Goal: Task Accomplishment & Management: Use online tool/utility

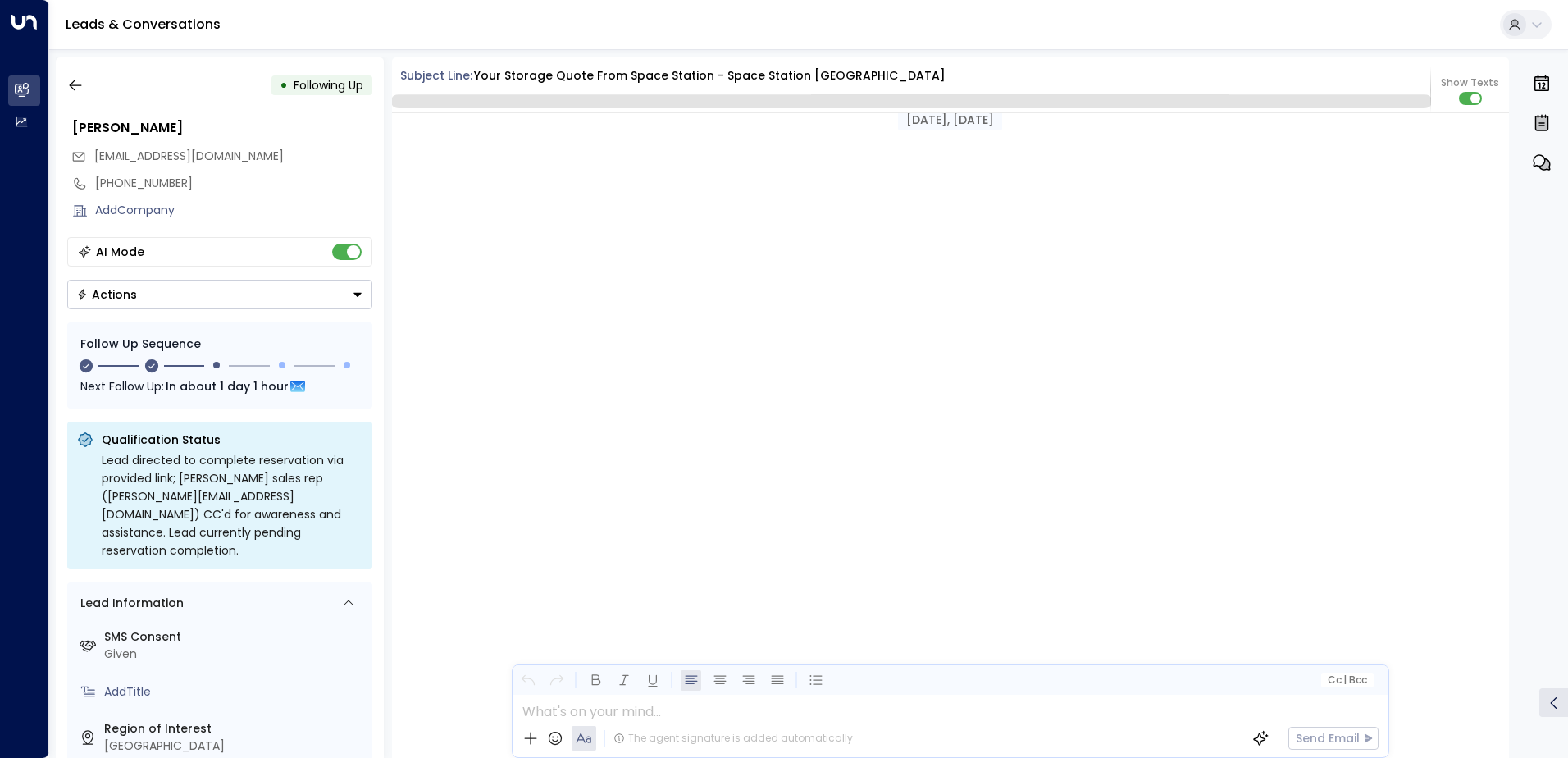
scroll to position [1504, 0]
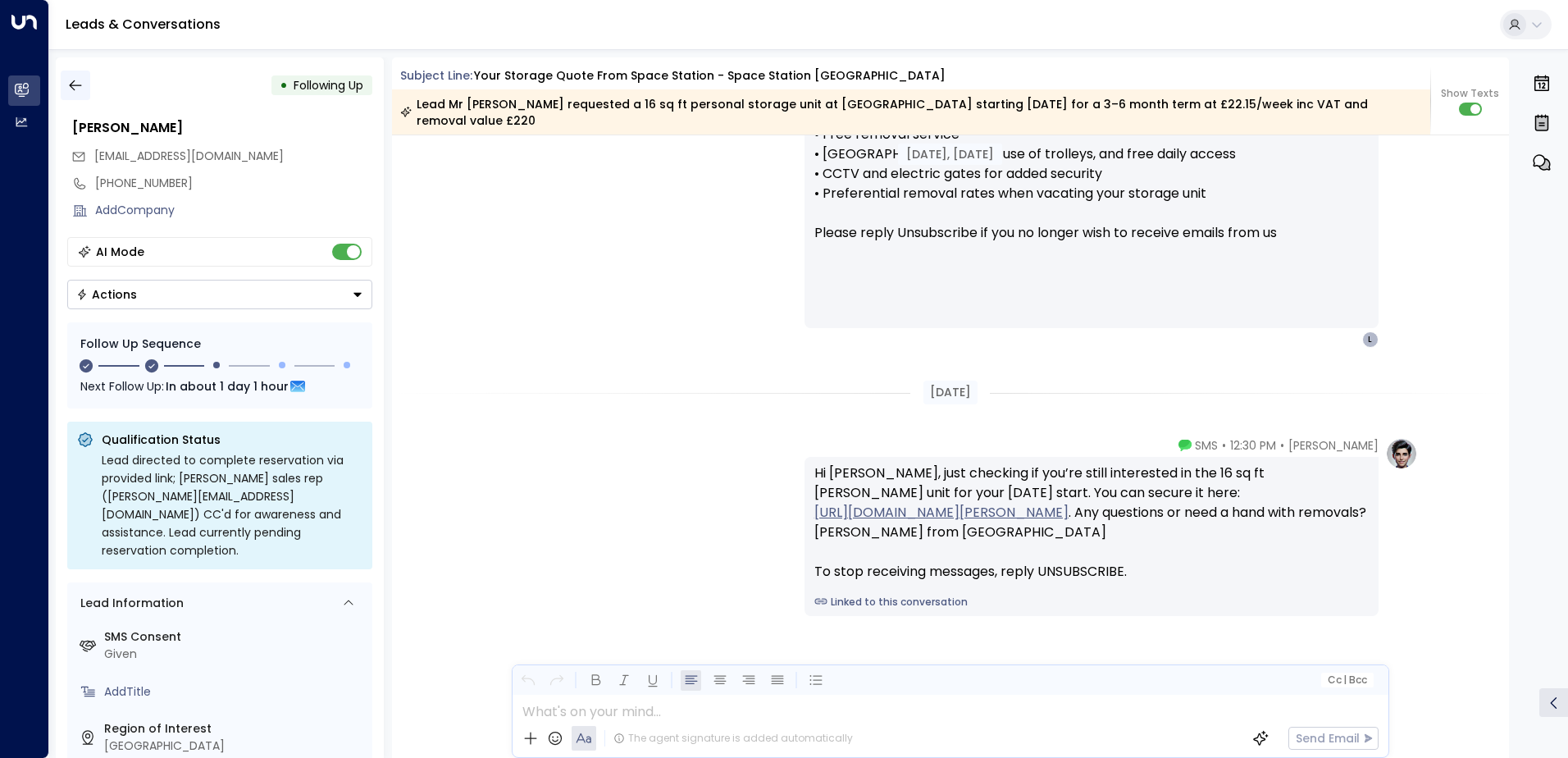
click at [76, 80] on icon "button" at bounding box center [75, 85] width 17 height 17
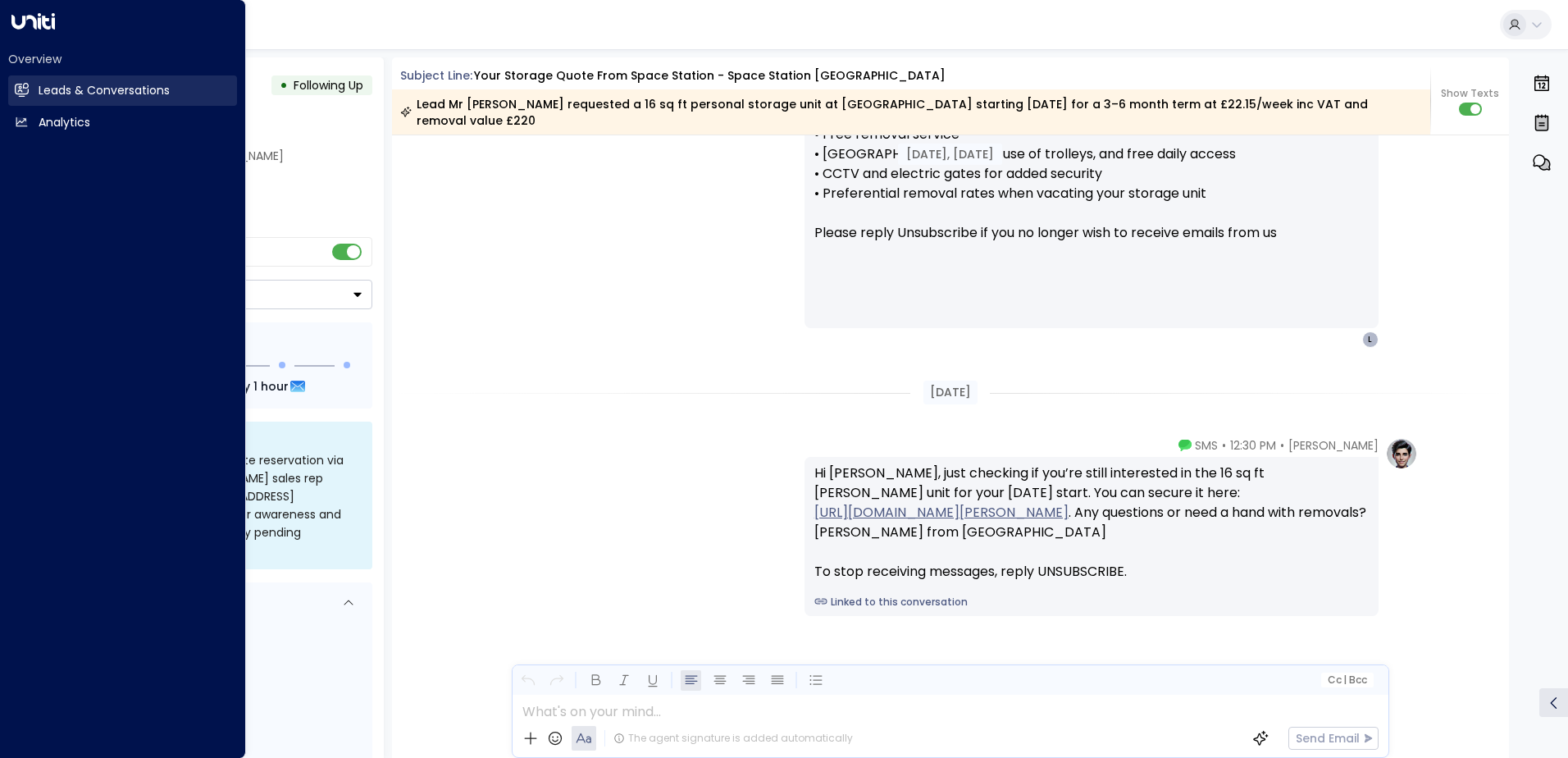
click at [71, 85] on h2 "Leads & Conversations" at bounding box center [104, 91] width 131 height 18
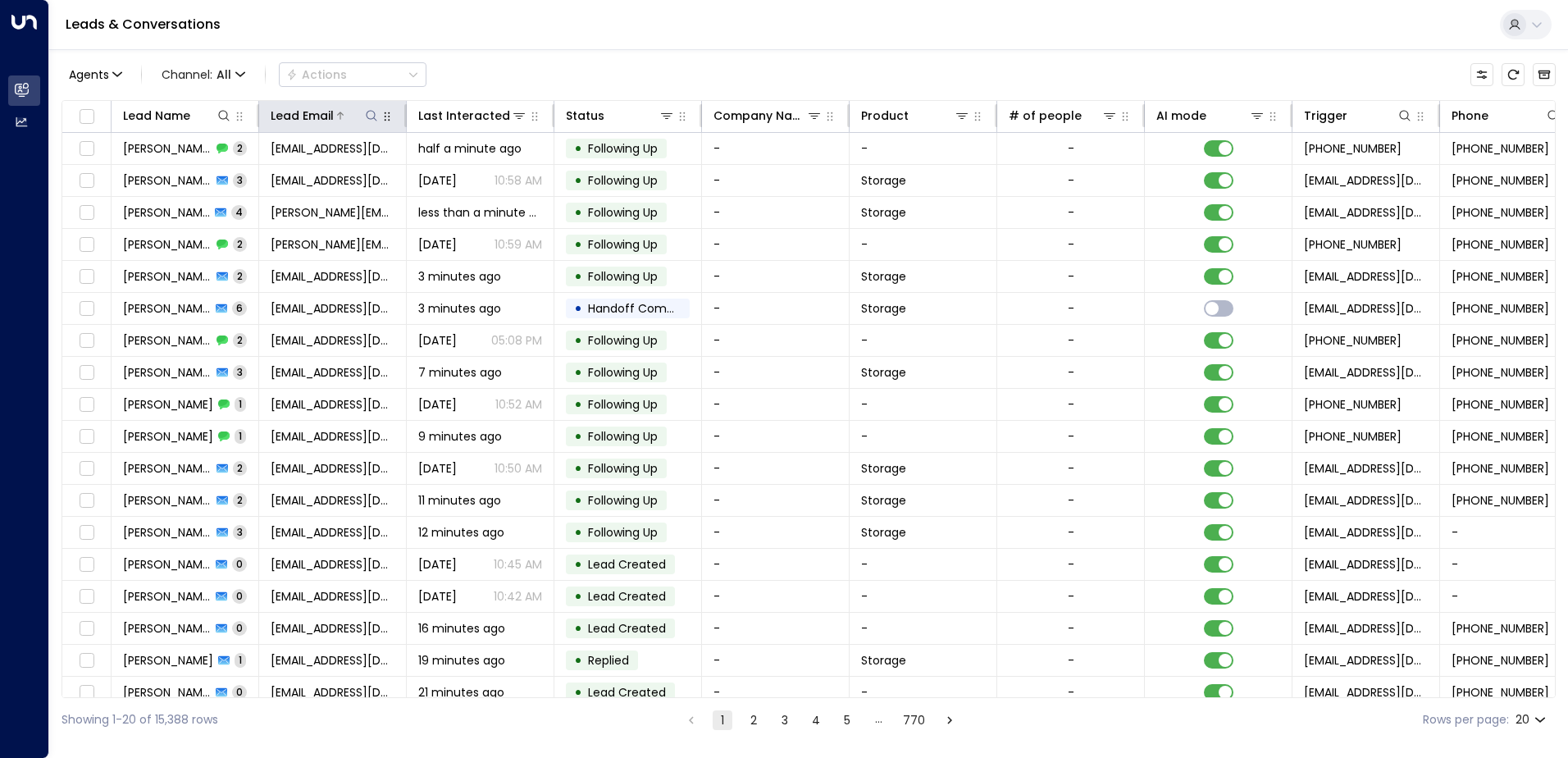
click at [367, 117] on icon at bounding box center [371, 115] width 13 height 13
click at [413, 180] on input "text" at bounding box center [372, 175] width 226 height 30
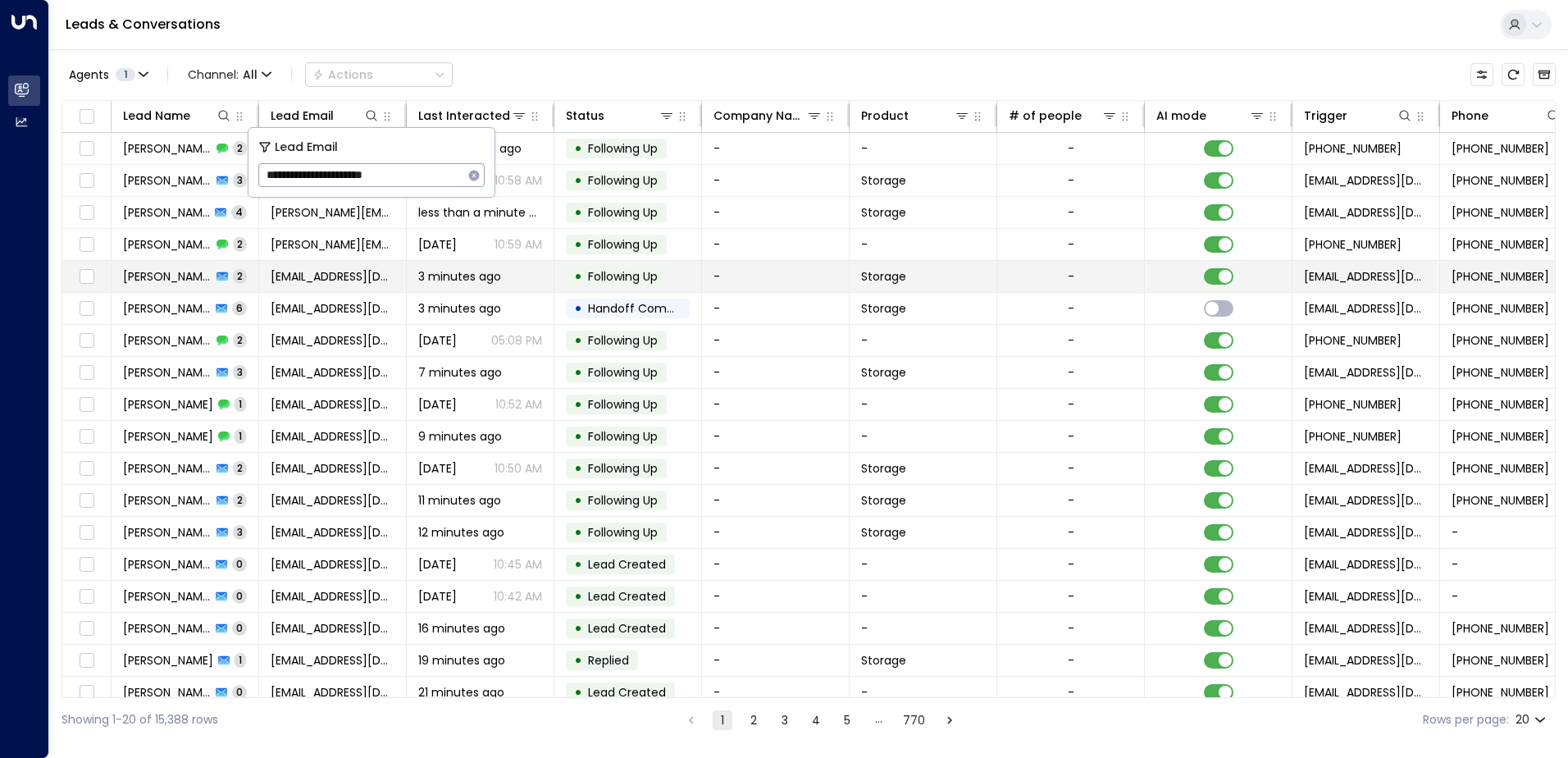
type input "**********"
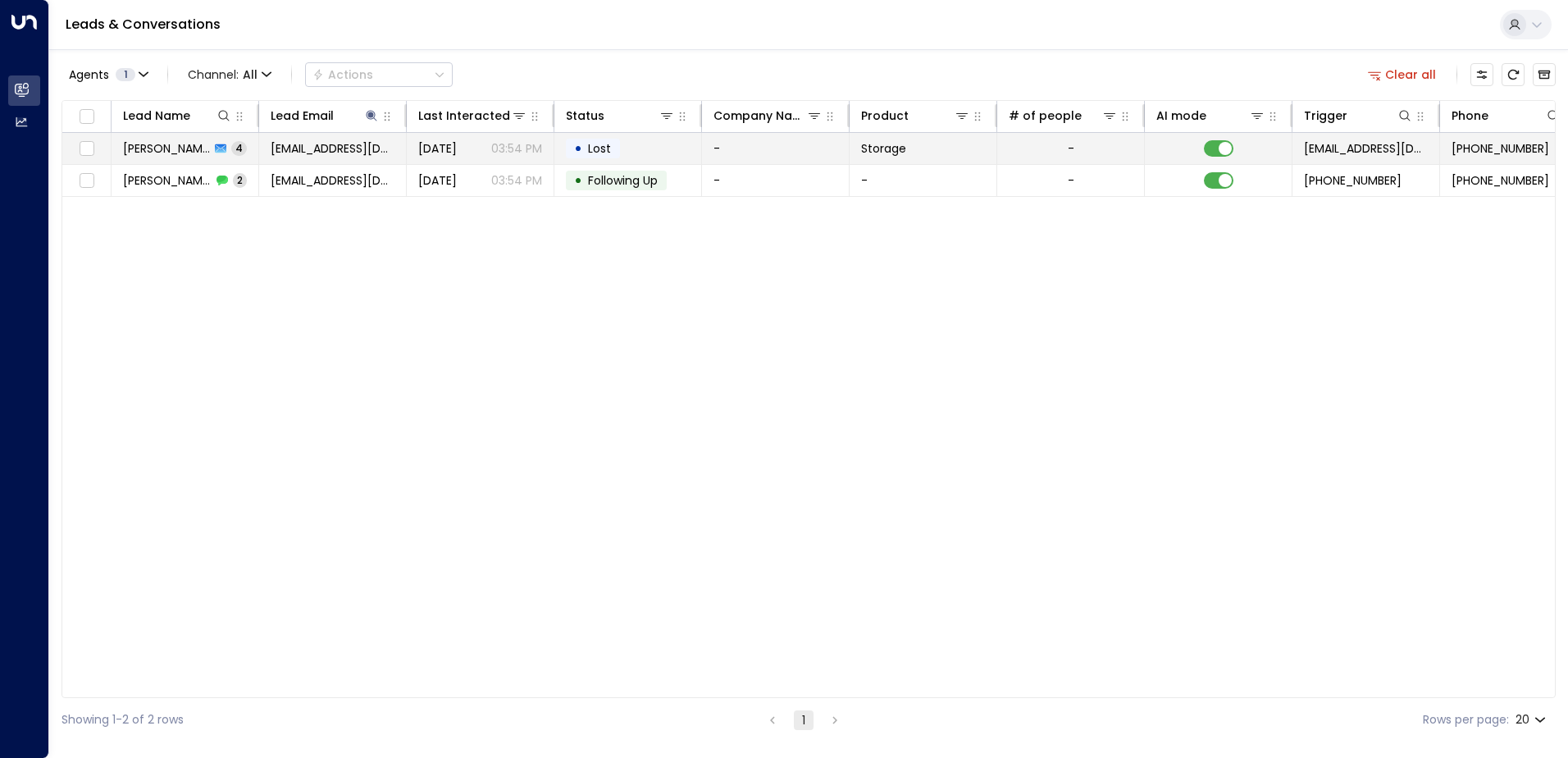
click at [760, 146] on td "-" at bounding box center [776, 148] width 147 height 31
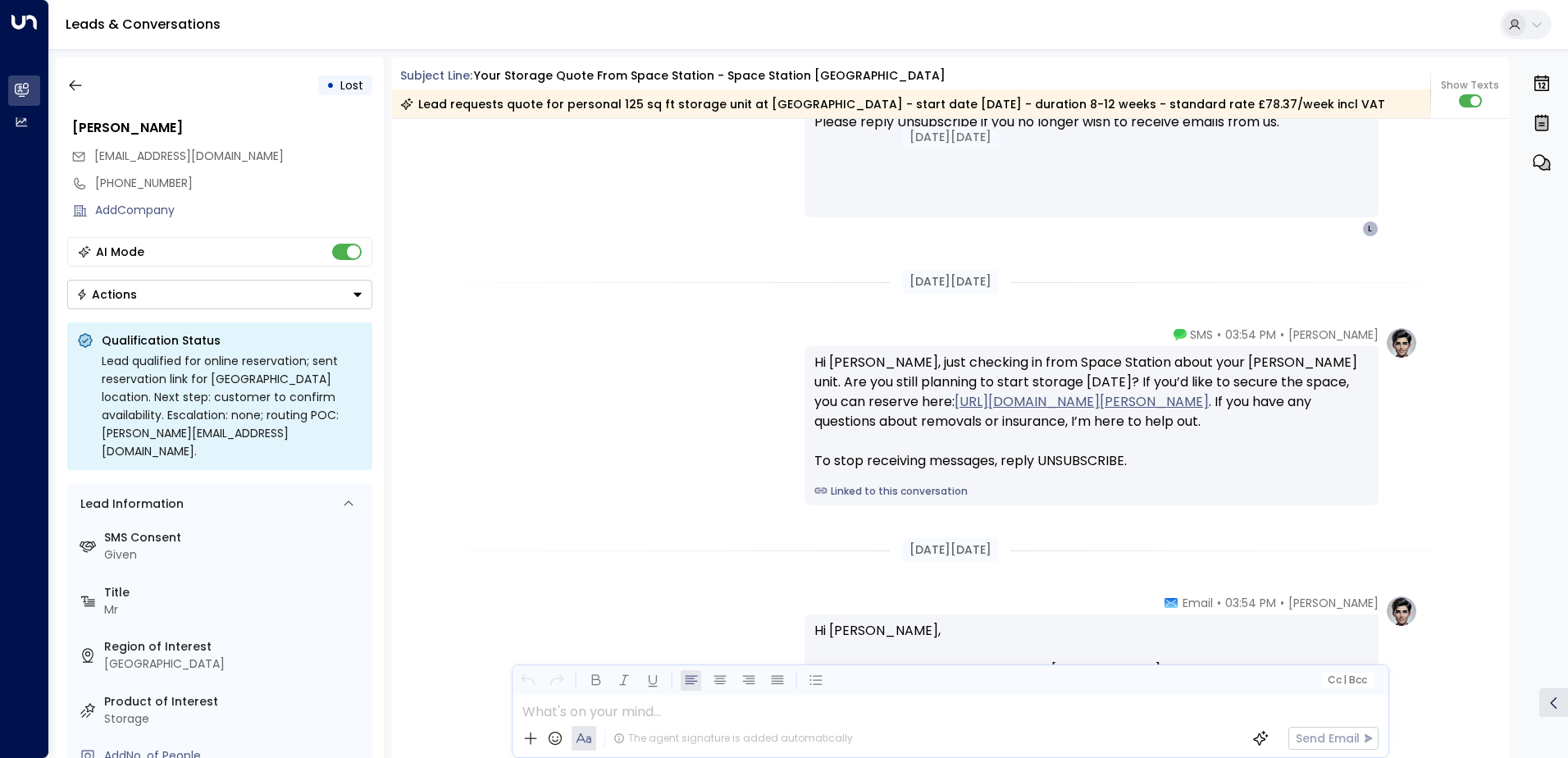
scroll to position [1773, 0]
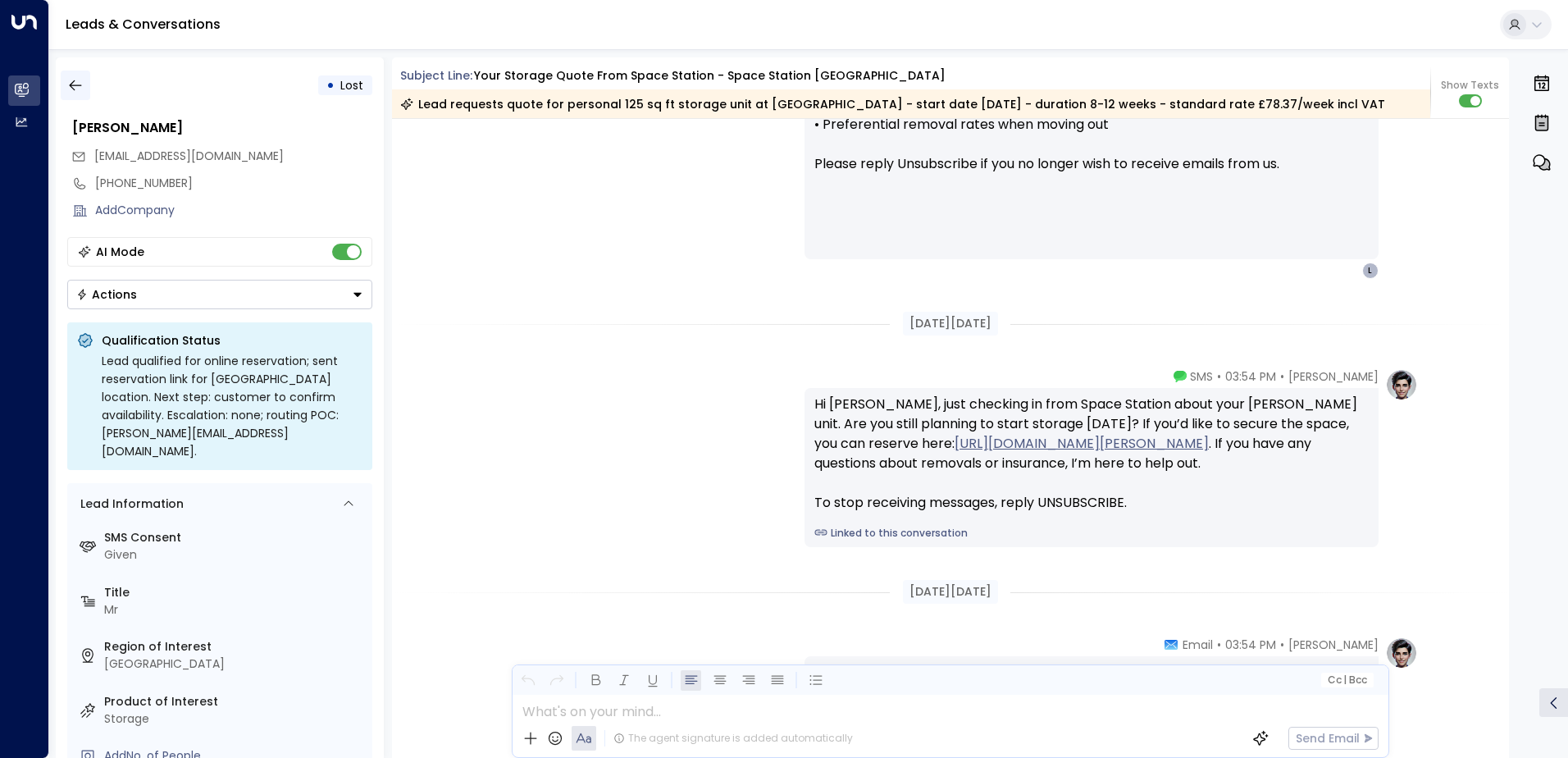
click at [78, 89] on icon "button" at bounding box center [75, 85] width 17 height 17
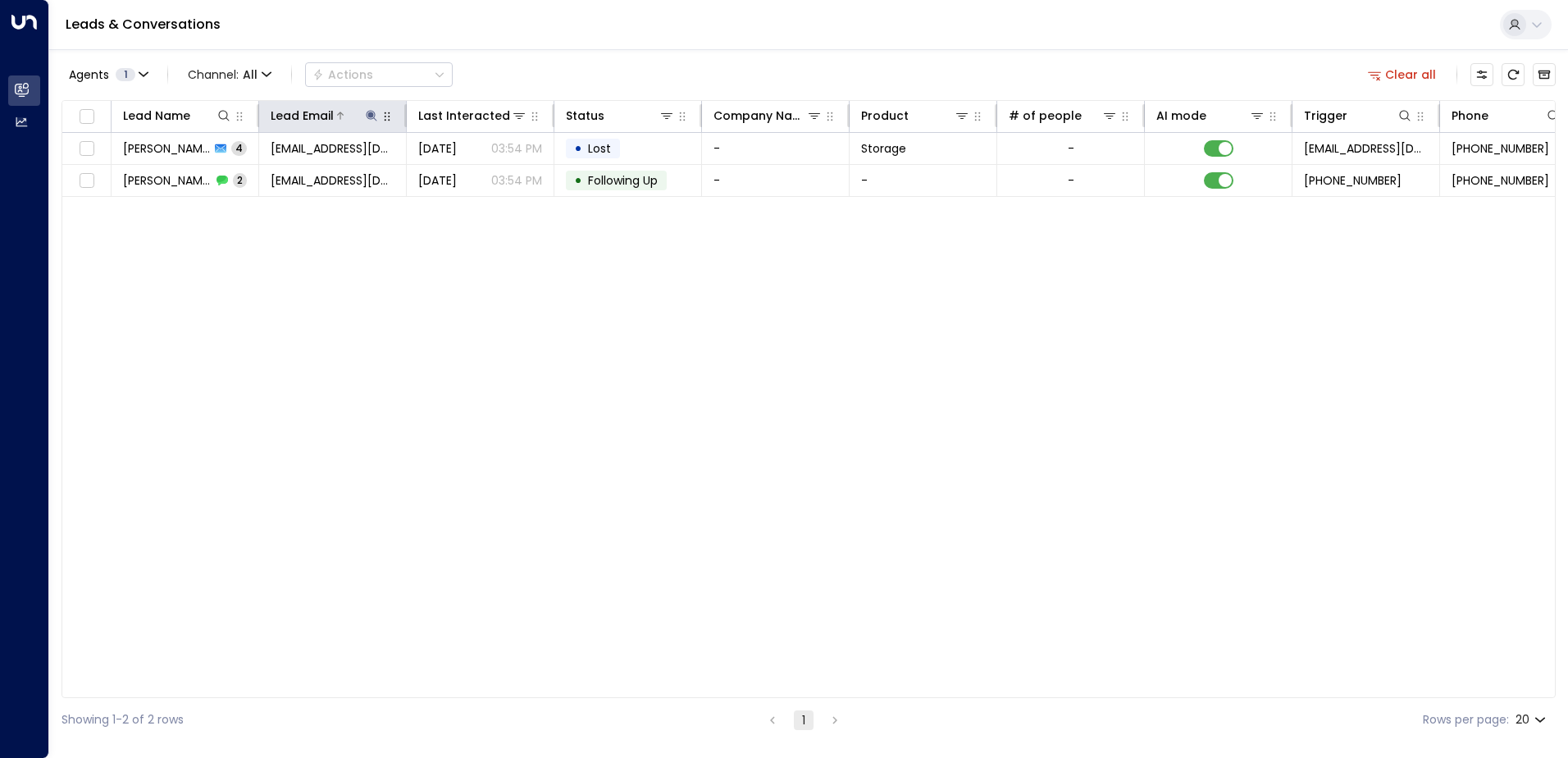
click at [373, 116] on icon at bounding box center [371, 115] width 11 height 11
drag, startPoint x: 470, startPoint y: 173, endPoint x: 414, endPoint y: 175, distance: 56.0
click at [465, 173] on button "button" at bounding box center [474, 176] width 21 height 21
click at [324, 177] on input "text" at bounding box center [372, 175] width 226 height 30
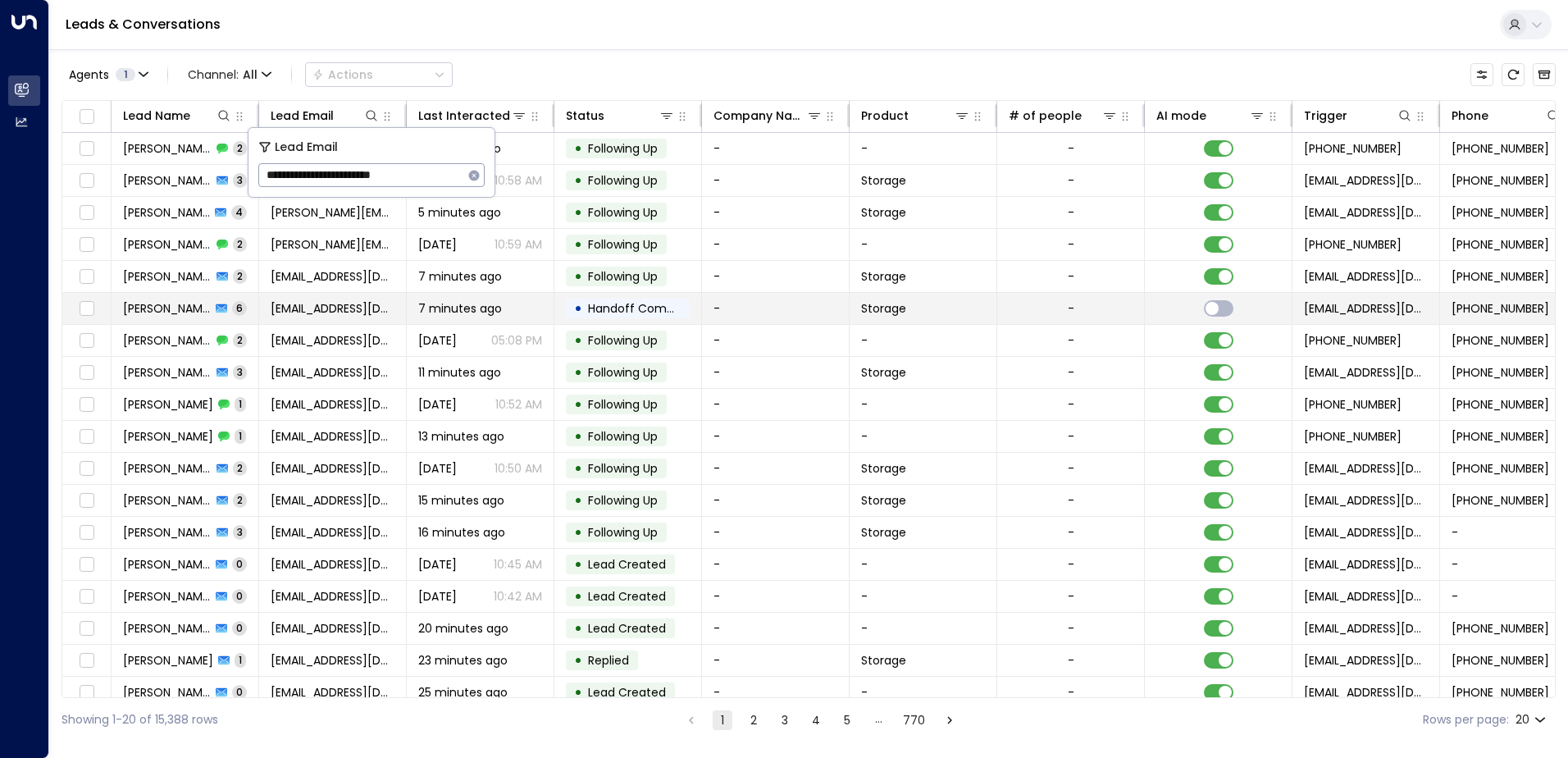
type input "**********"
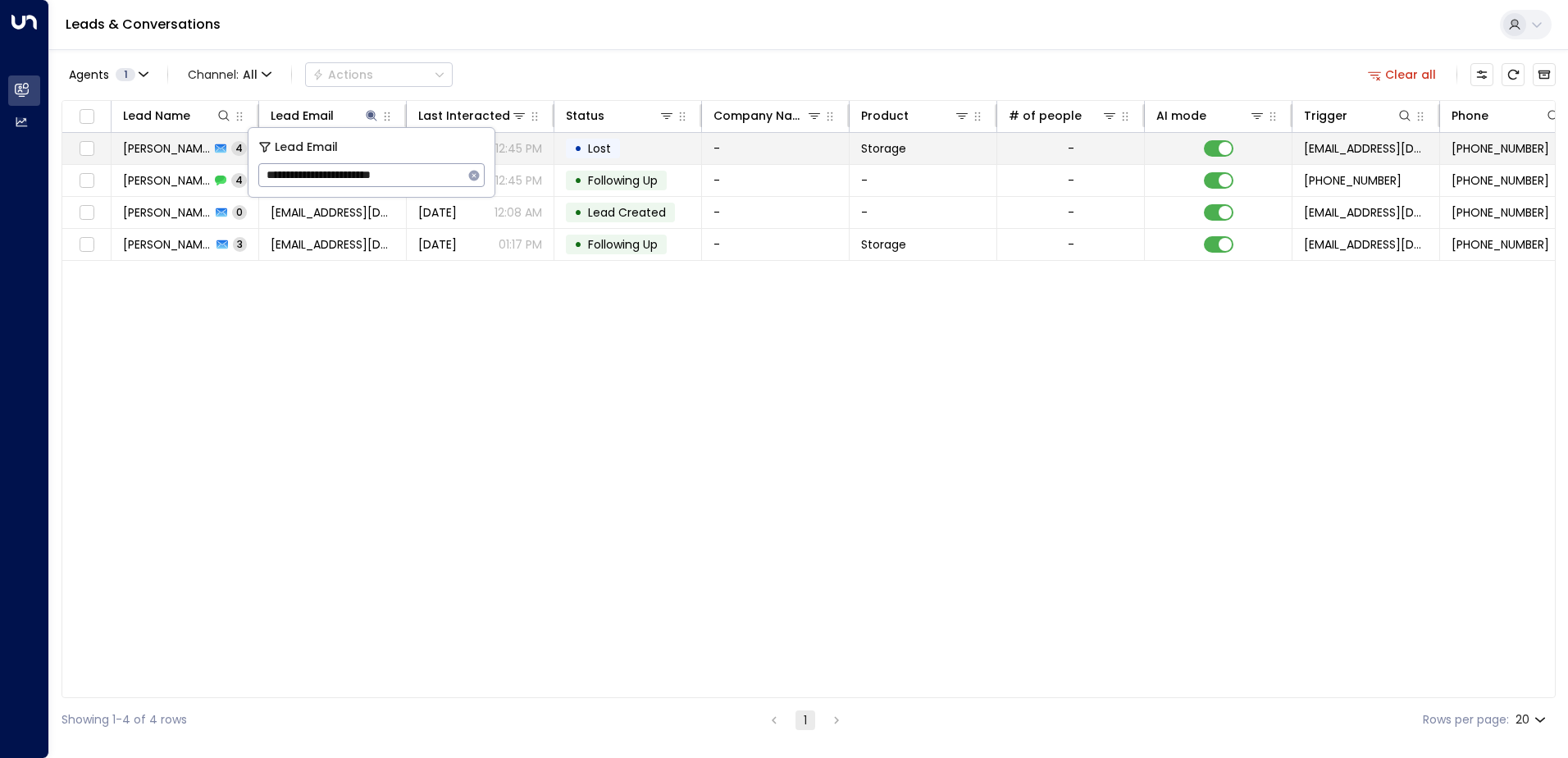
click at [654, 148] on td "• Lost" at bounding box center [627, 148] width 147 height 31
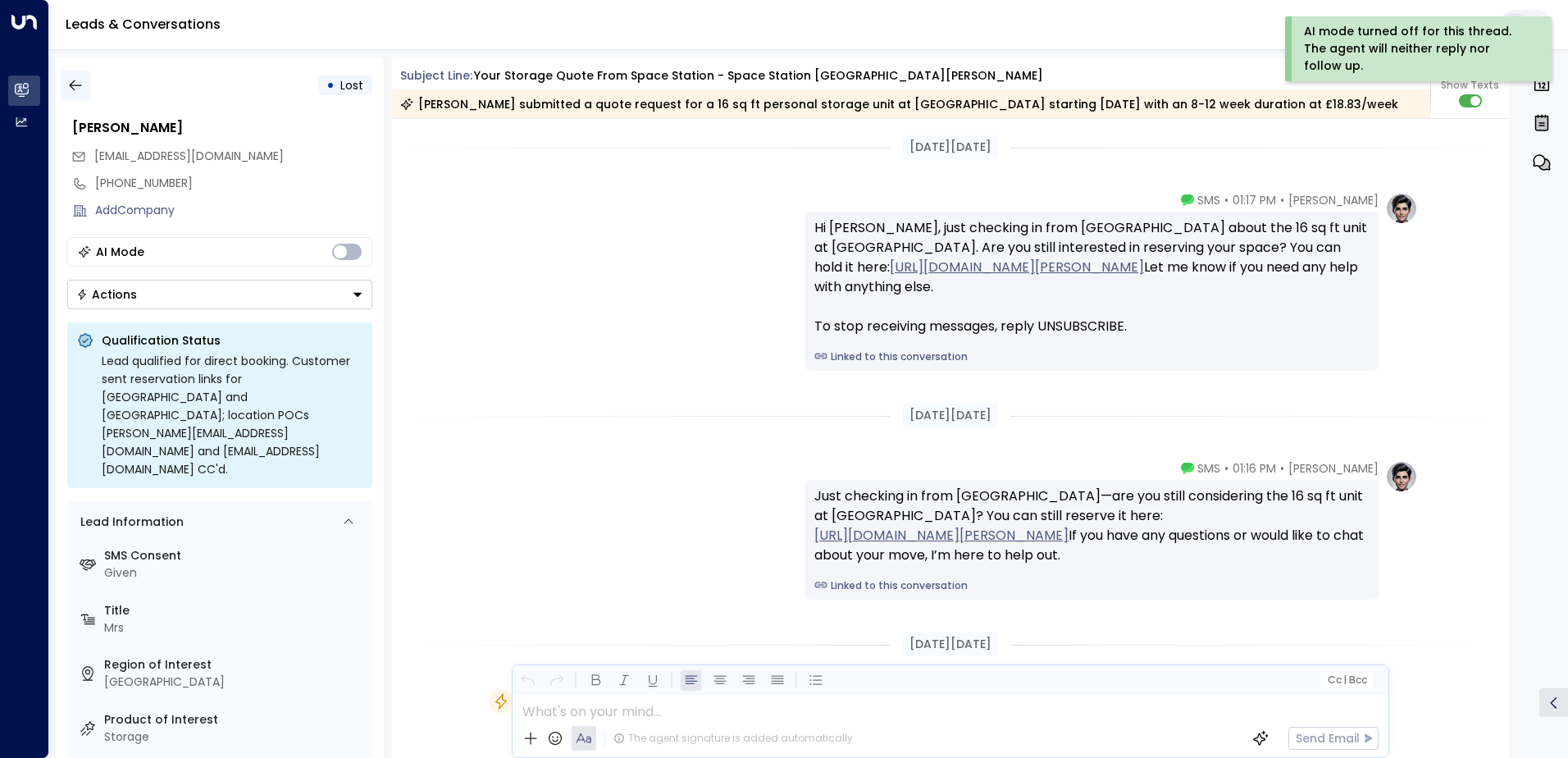
click at [85, 86] on button "button" at bounding box center [75, 85] width 29 height 29
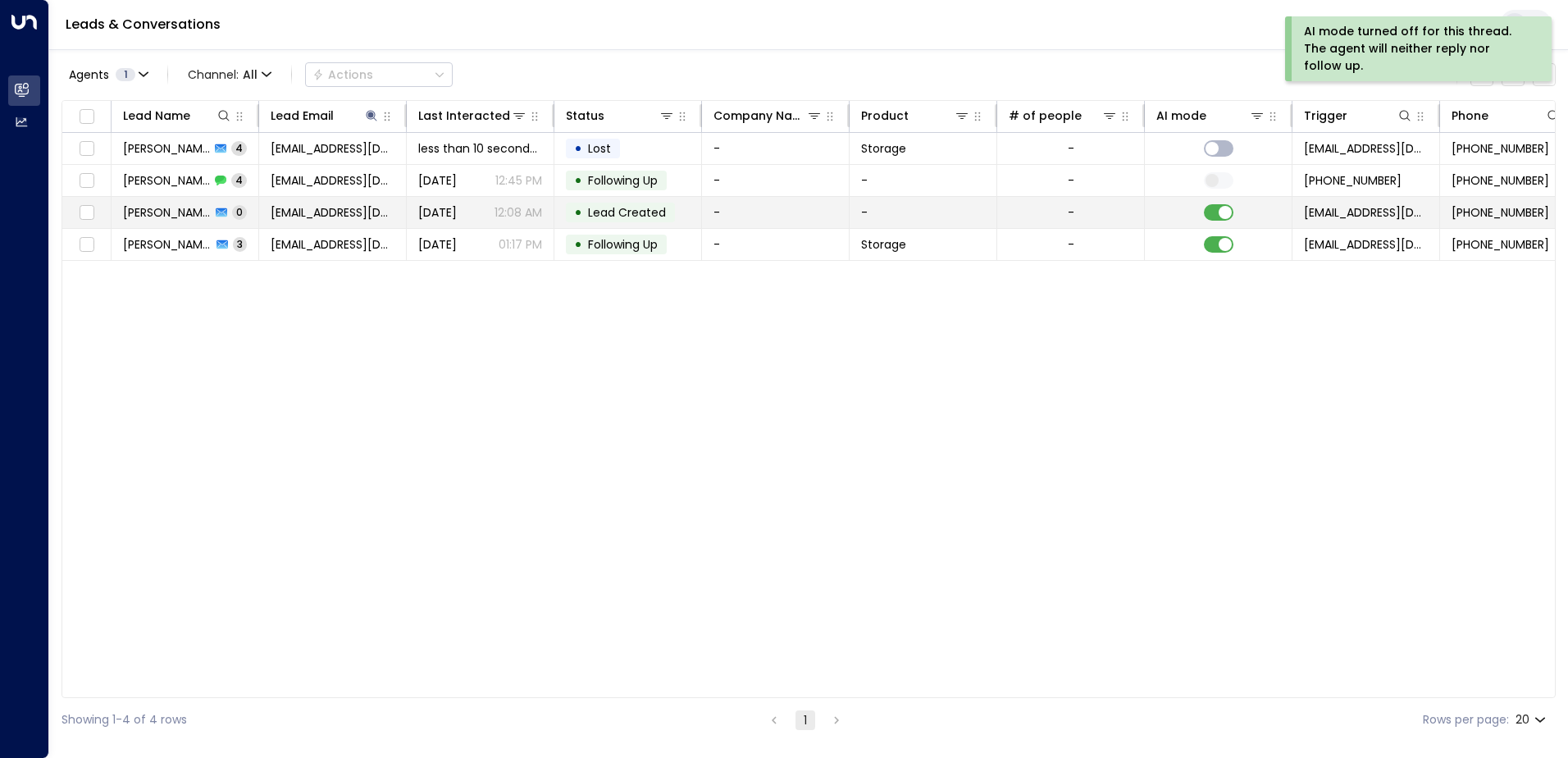
click at [1201, 208] on td at bounding box center [1218, 213] width 147 height 31
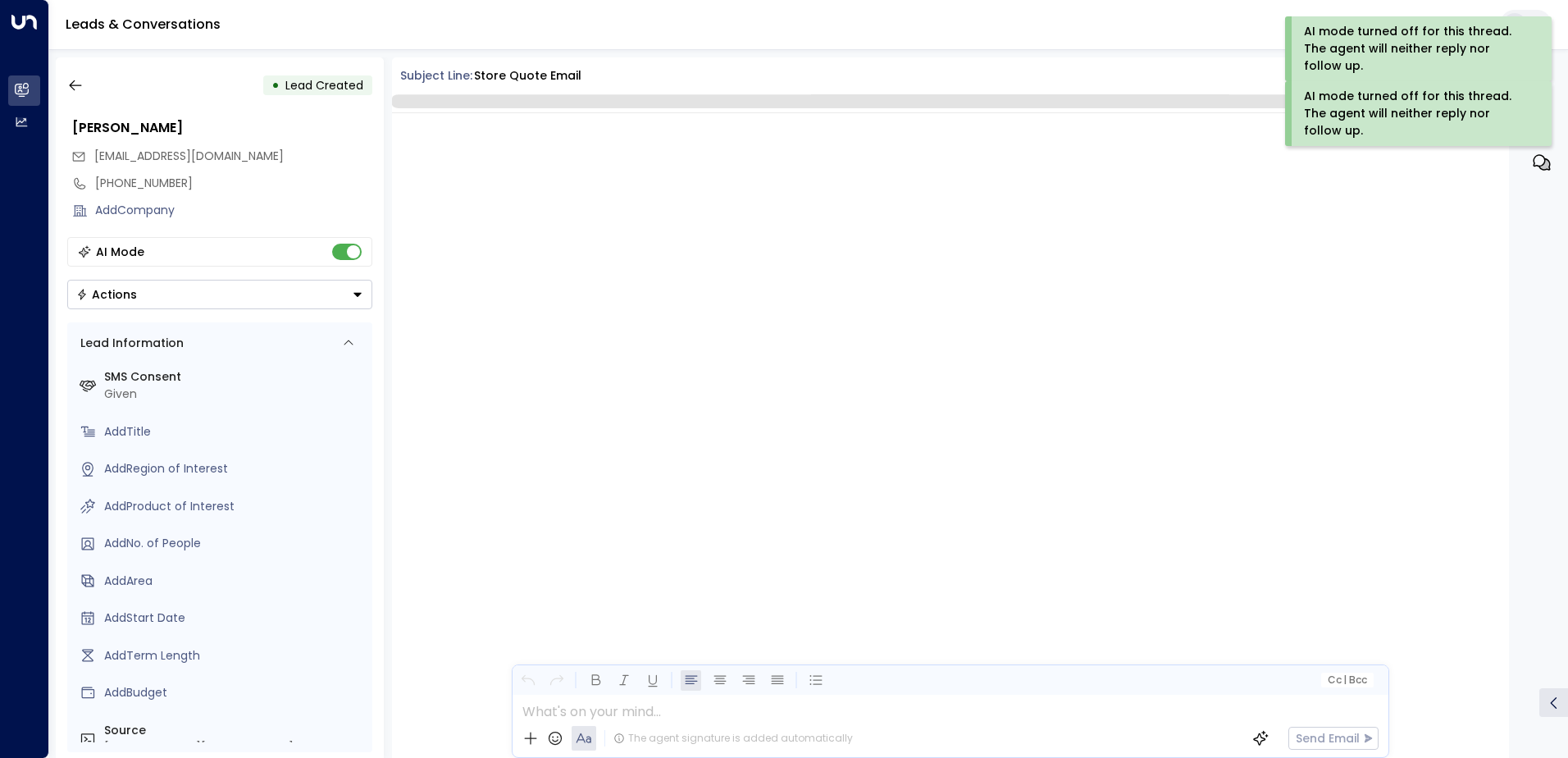
scroll to position [1838, 0]
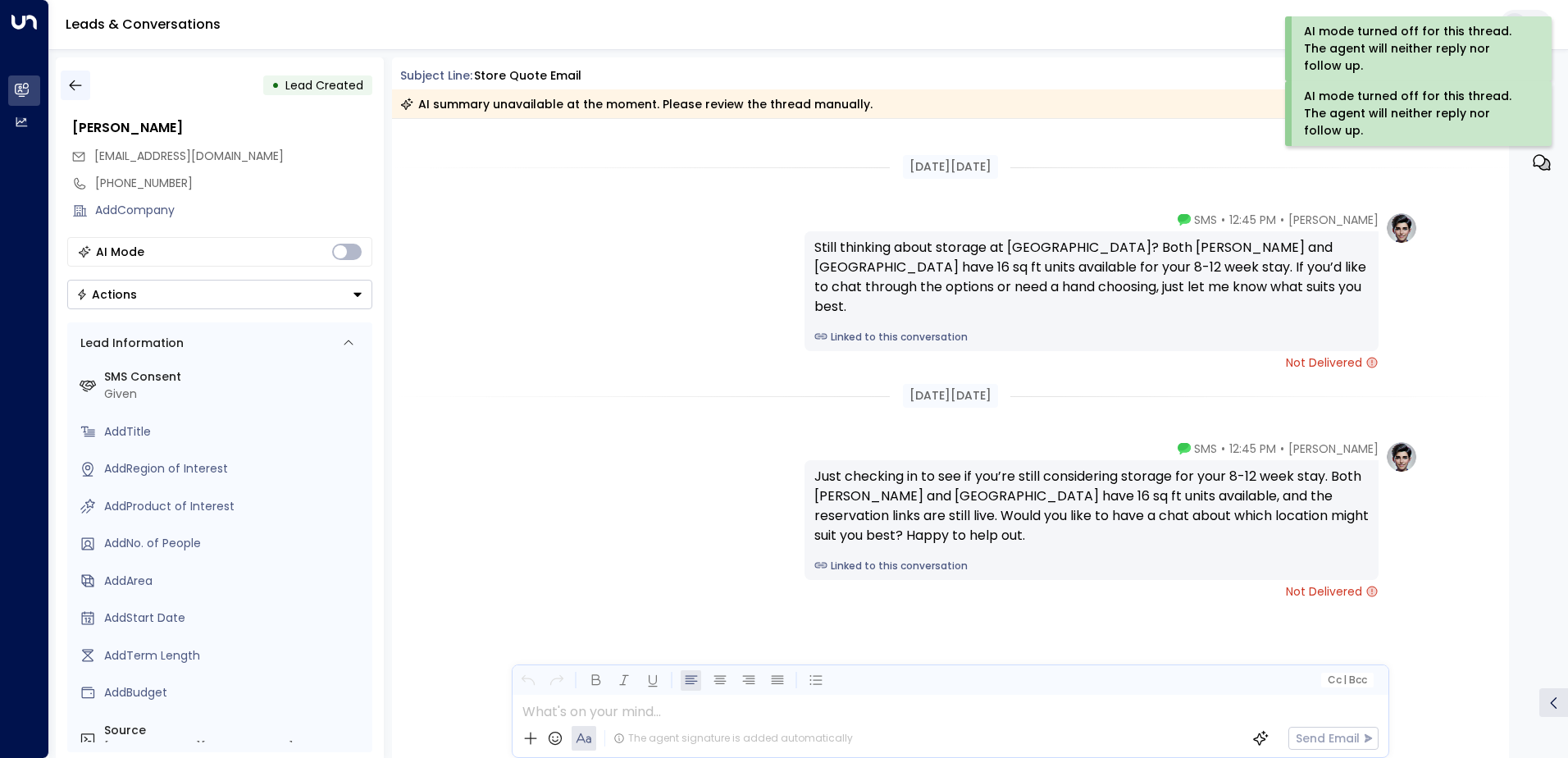
click at [74, 81] on icon "button" at bounding box center [75, 85] width 13 height 11
